Goal: Information Seeking & Learning: Learn about a topic

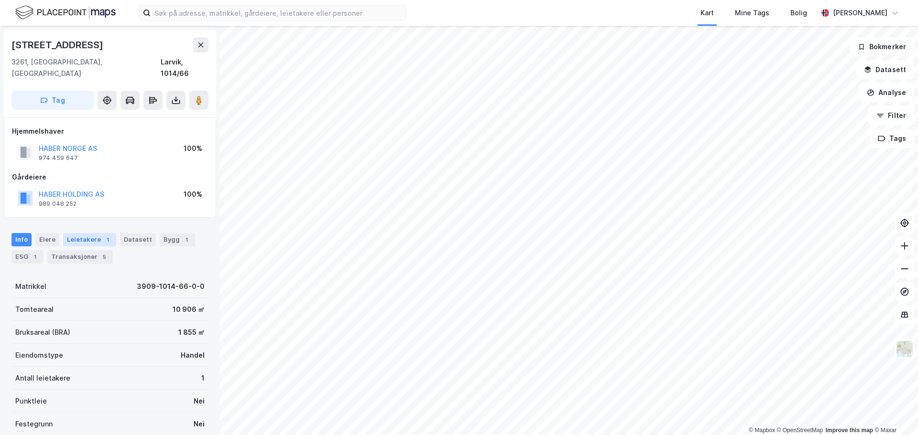
click at [88, 233] on div "Leietakere 1" at bounding box center [89, 239] width 53 height 13
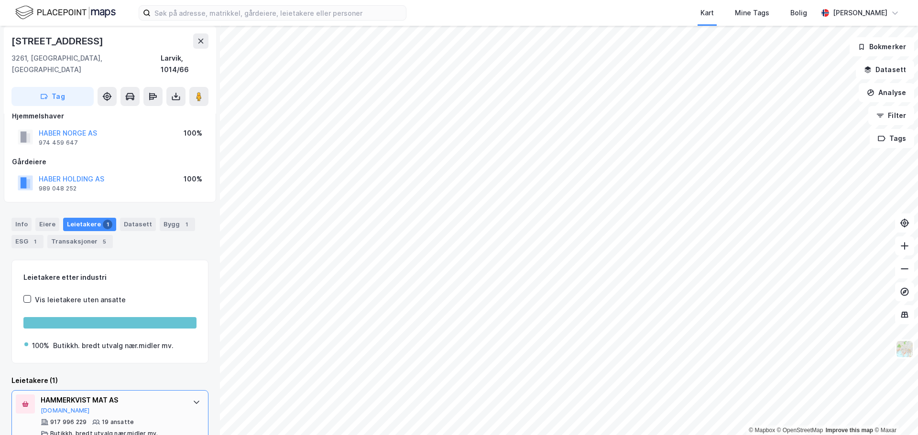
scroll to position [22, 0]
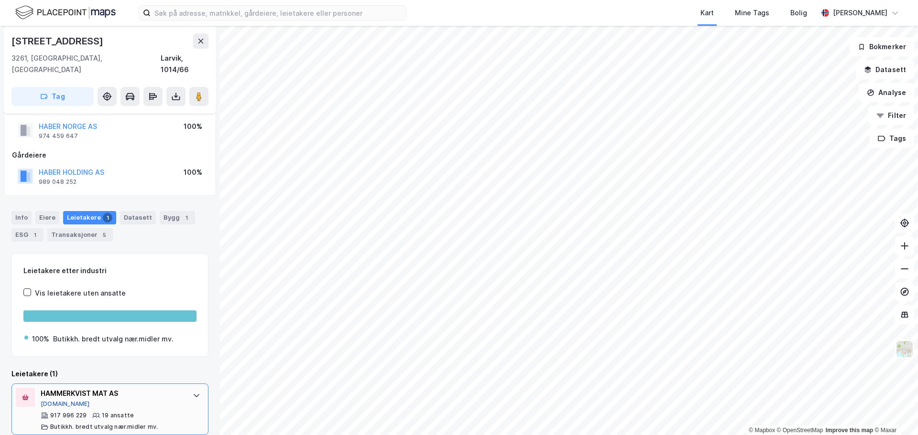
click at [56, 401] on button "[DOMAIN_NAME]" at bounding box center [65, 405] width 49 height 8
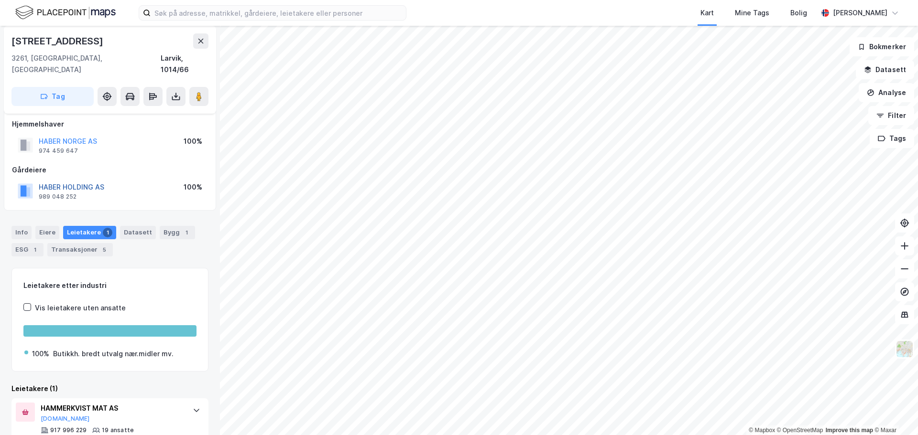
scroll to position [0, 0]
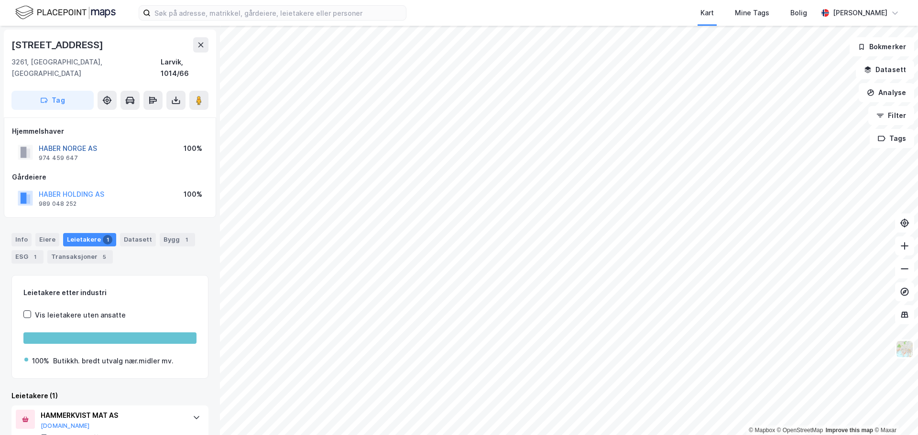
click at [0, 0] on button "HABER NORGE AS" at bounding box center [0, 0] width 0 height 0
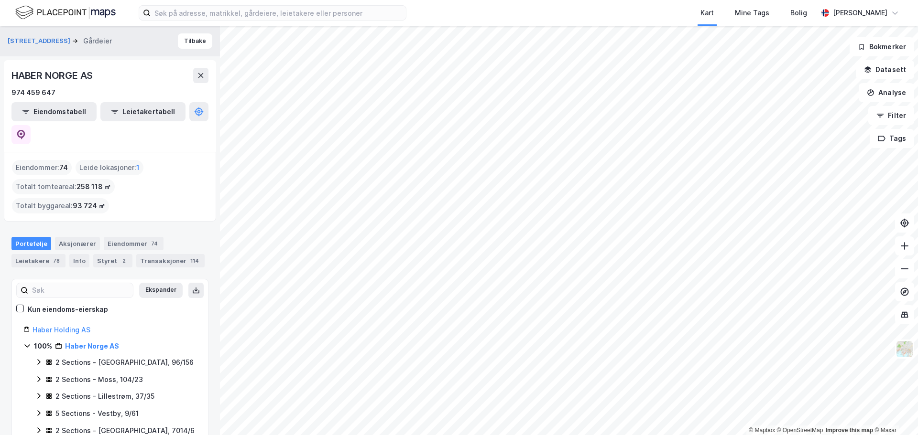
click at [27, 345] on icon at bounding box center [26, 346] width 5 height 3
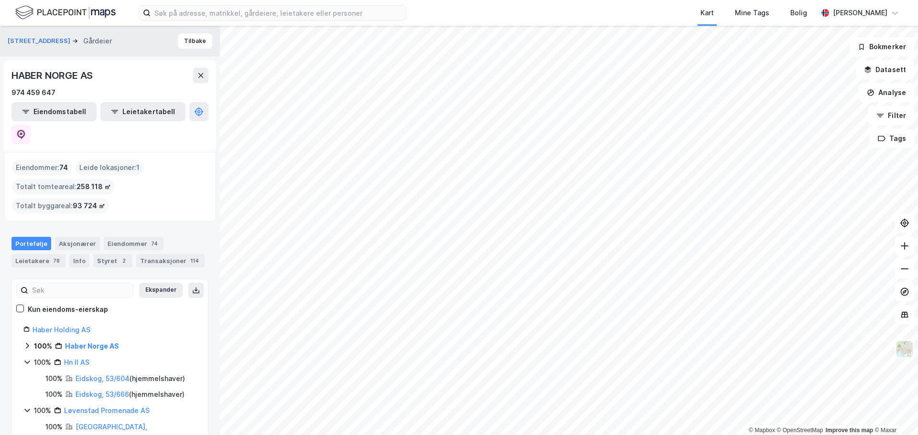
click at [26, 358] on icon at bounding box center [27, 362] width 8 height 8
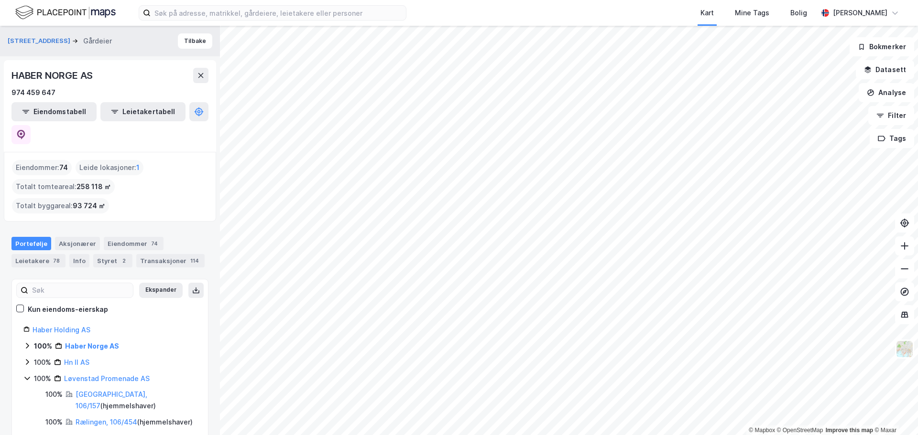
click at [24, 375] on icon at bounding box center [27, 379] width 8 height 8
click at [619, 435] on html "Kart Mine Tags Bolig [PERSON_NAME] © Mapbox © OpenStreetMap Improve this map © …" at bounding box center [459, 217] width 918 height 435
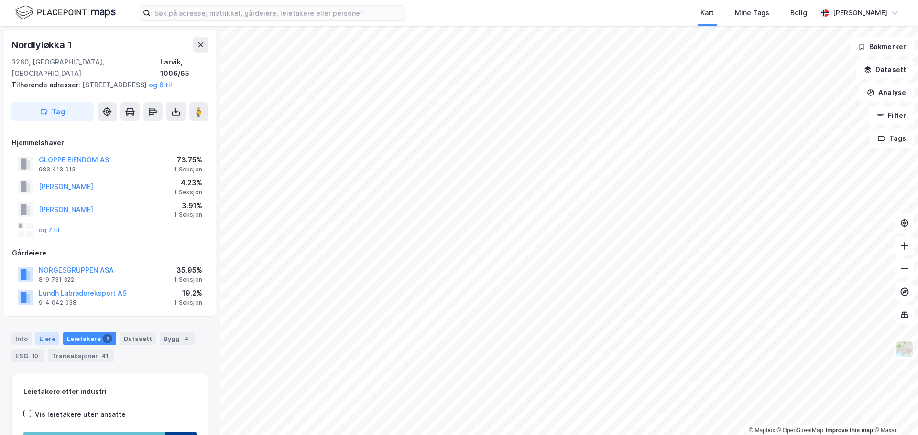
click at [48, 339] on div "Eiere" at bounding box center [47, 338] width 24 height 13
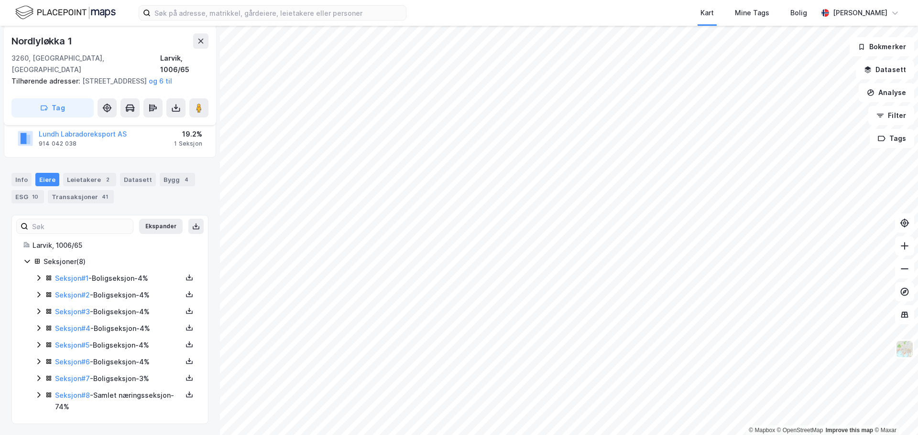
scroll to position [160, 0]
click at [116, 396] on div "Seksjon # 8 - Samlet næringsseksjon - 74%" at bounding box center [118, 401] width 127 height 23
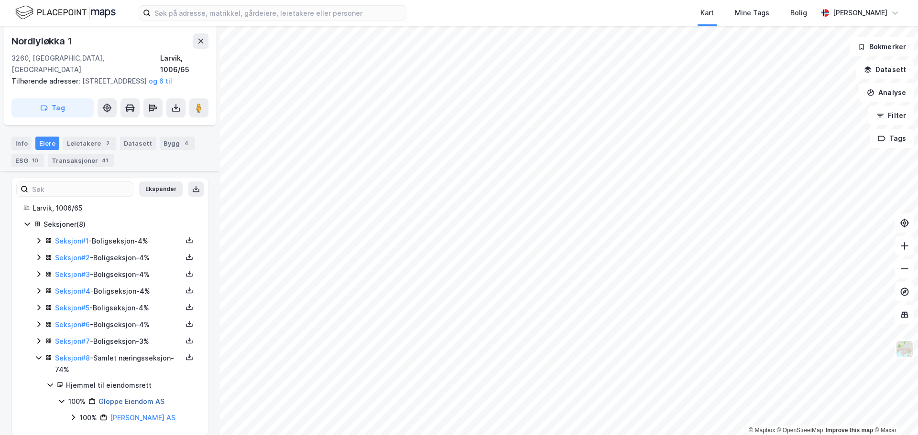
scroll to position [208, 0]
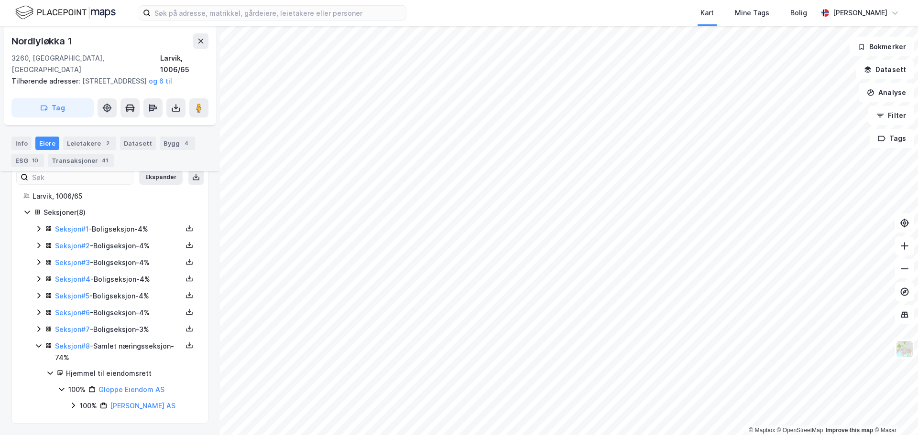
click at [74, 407] on icon at bounding box center [73, 406] width 3 height 6
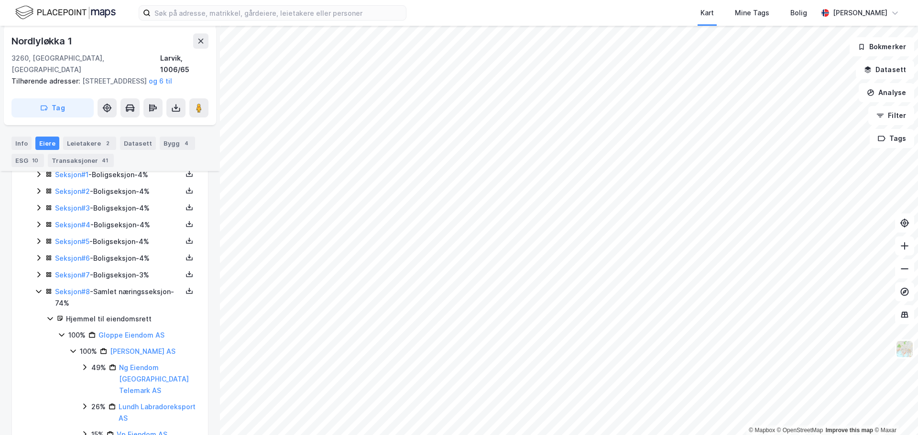
scroll to position [296, 0]
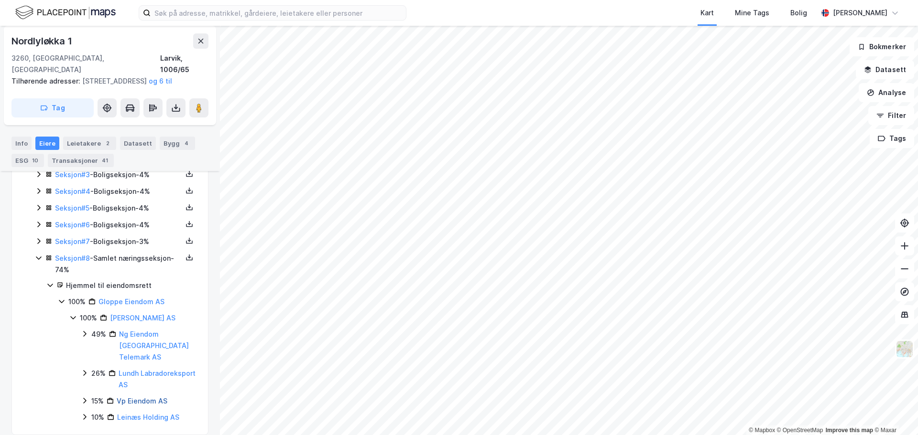
click at [150, 397] on link "Vp Eiendom AS" at bounding box center [142, 401] width 51 height 8
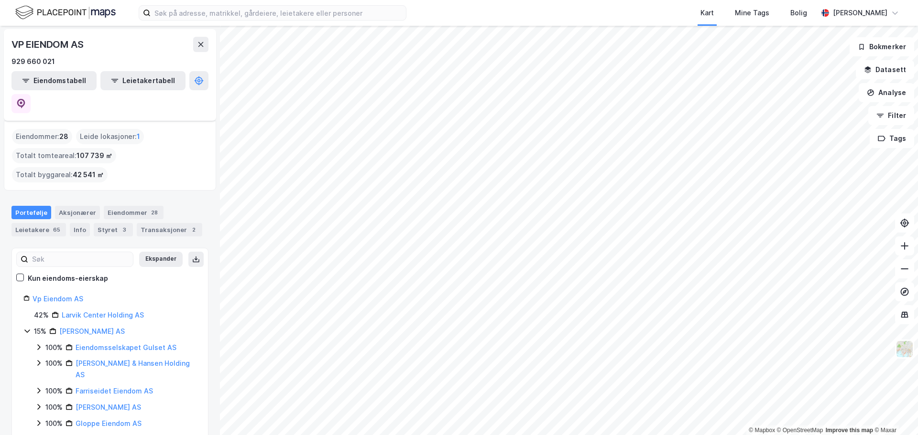
scroll to position [48, 0]
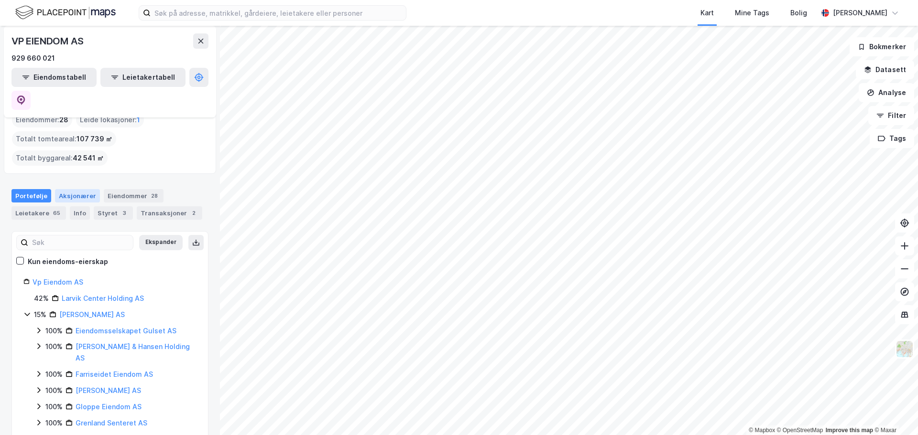
click at [70, 189] on div "Aksjonærer" at bounding box center [77, 195] width 45 height 13
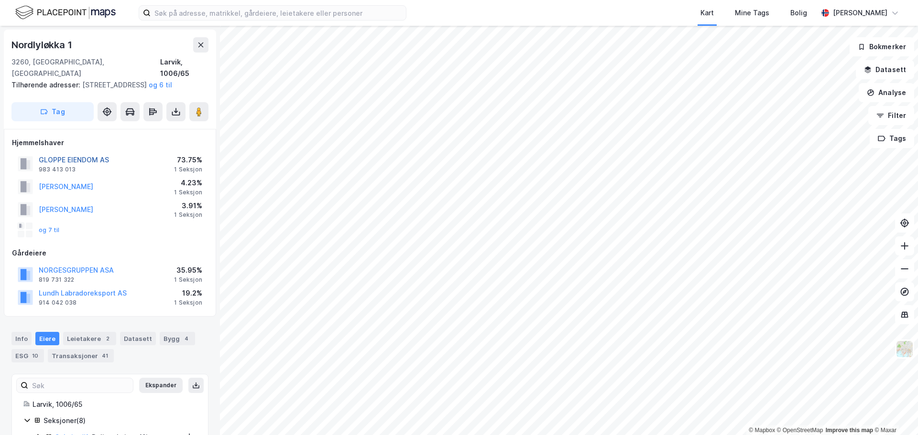
click at [0, 0] on button "GLOPPE EIENDOM AS" at bounding box center [0, 0] width 0 height 0
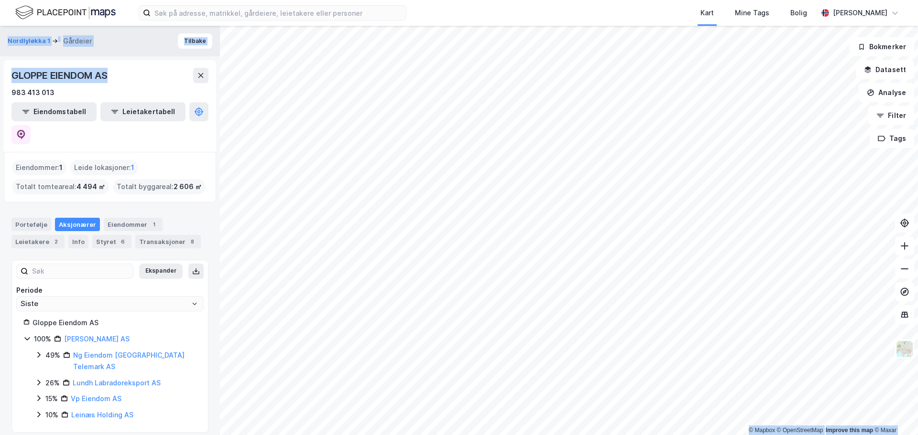
drag, startPoint x: 113, startPoint y: 79, endPoint x: -13, endPoint y: 77, distance: 125.7
click at [0, 77] on html "Kart Mine Tags Bolig [PERSON_NAME] © Mapbox © OpenStreetMap Improve this map © …" at bounding box center [459, 217] width 918 height 435
click at [140, 75] on div "GLOPPE EIENDOM AS" at bounding box center [109, 75] width 197 height 15
drag, startPoint x: 124, startPoint y: 77, endPoint x: 7, endPoint y: 68, distance: 117.4
click at [7, 68] on div "GLOPPE EIENDOM AS 983 413 013 Eiendomstabell Leietakertabell" at bounding box center [110, 106] width 212 height 92
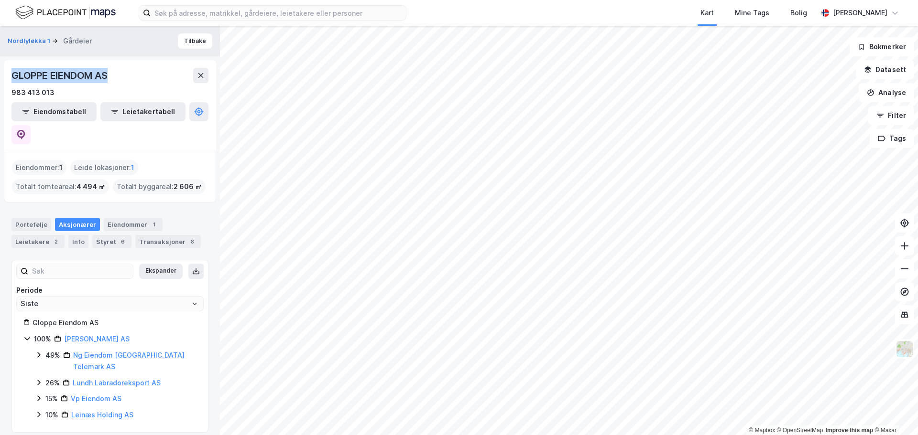
copy div "GLOPPE EIENDOM AS"
click at [27, 335] on icon at bounding box center [27, 339] width 8 height 8
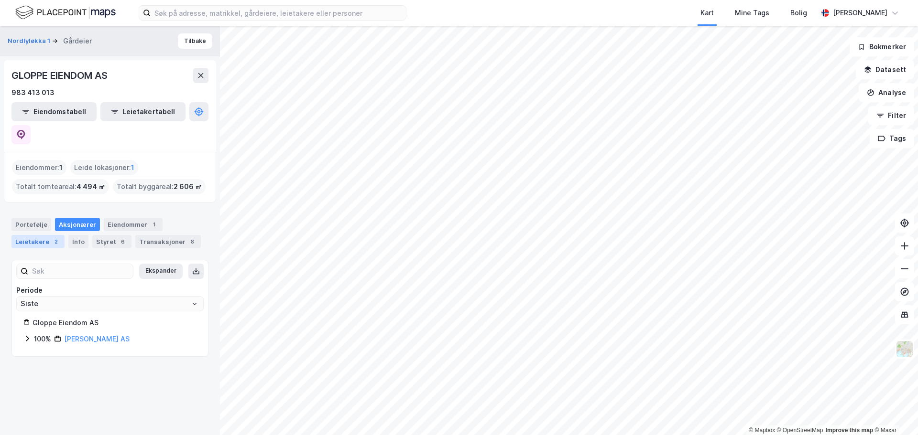
click at [40, 235] on div "Leietakere 2" at bounding box center [37, 241] width 53 height 13
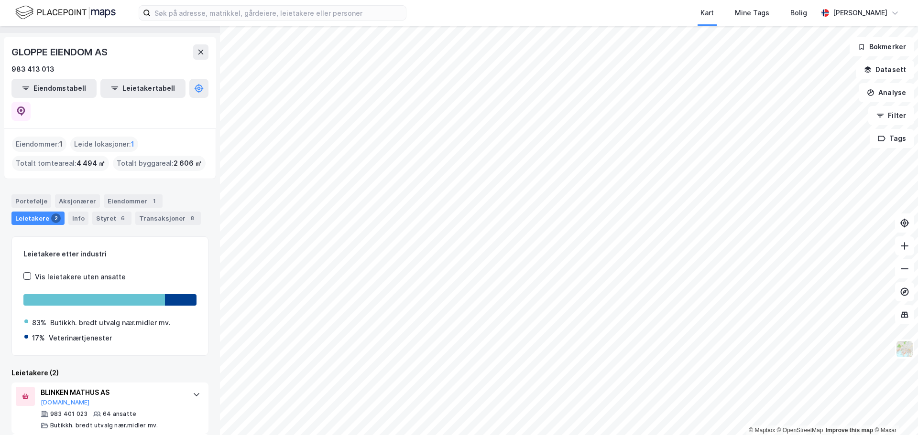
scroll to position [74, 0]
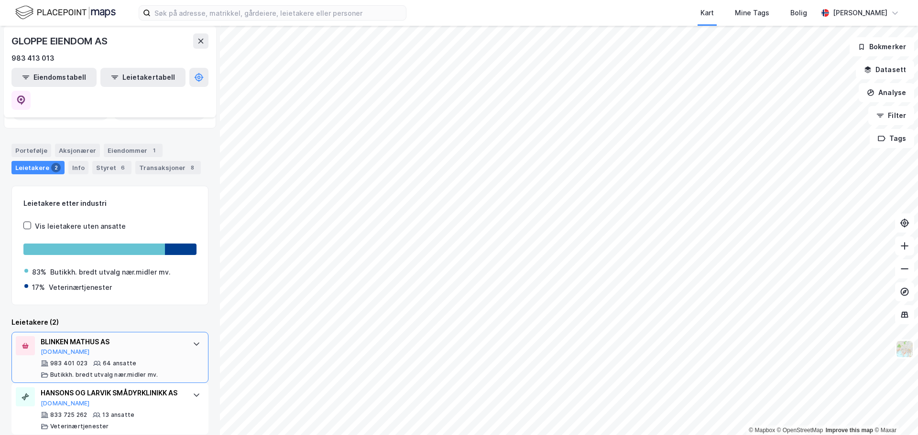
click at [94, 336] on div "BLINKEN MATHUS AS [DOMAIN_NAME]" at bounding box center [112, 346] width 142 height 20
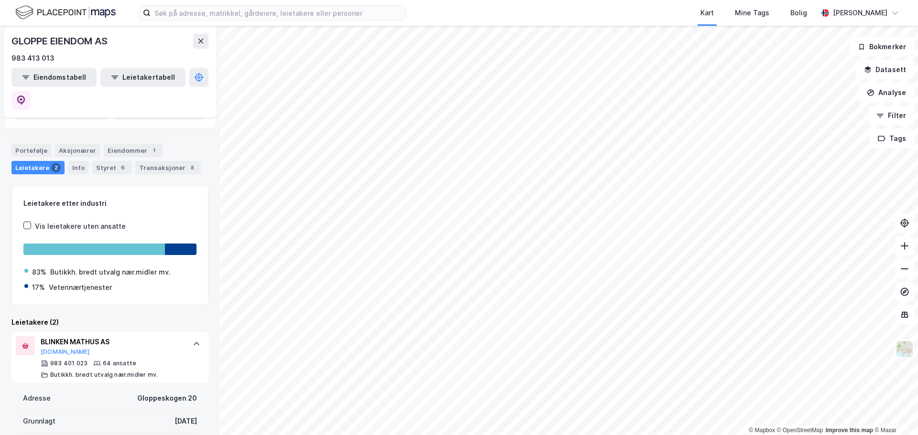
scroll to position [170, 0]
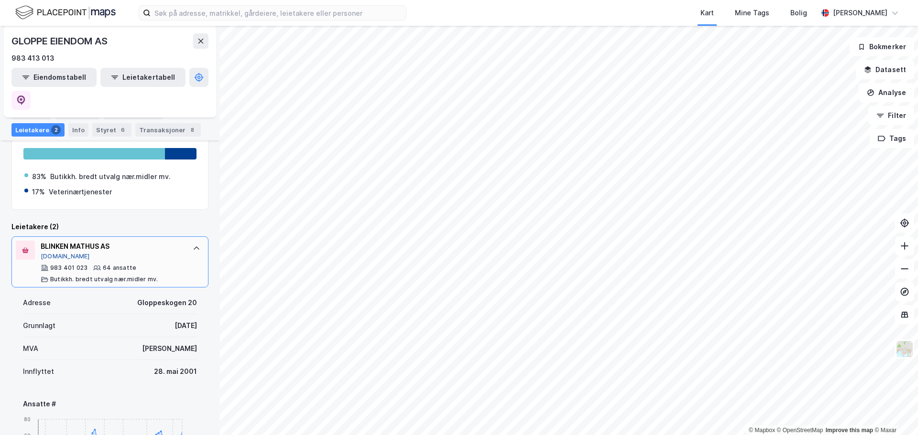
click at [50, 253] on button "[DOMAIN_NAME]" at bounding box center [65, 257] width 49 height 8
